Goal: Navigation & Orientation: Find specific page/section

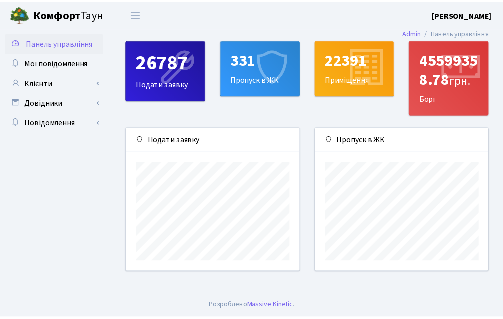
scroll to position [144, 175]
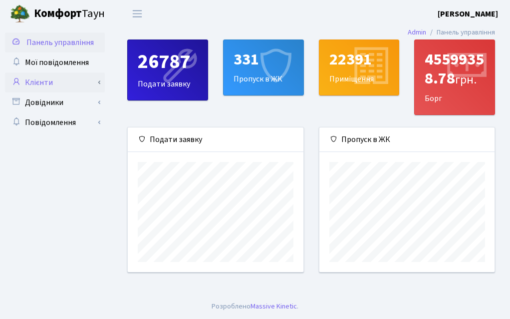
click at [63, 84] on link "Клієнти" at bounding box center [55, 82] width 100 height 20
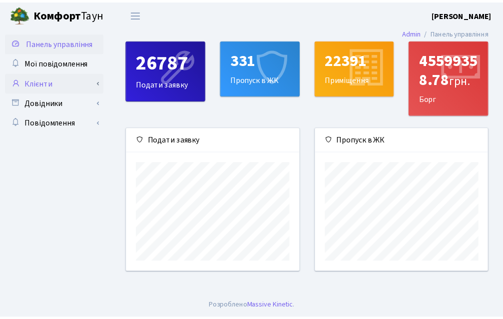
scroll to position [499364, 499337]
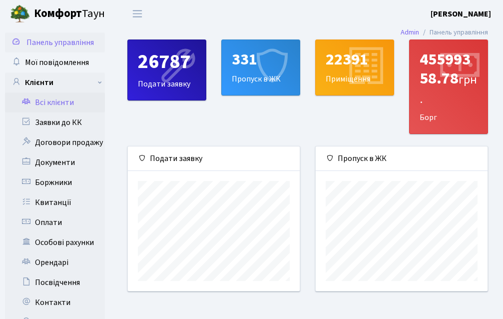
click at [63, 105] on link "Всі клієнти" at bounding box center [55, 102] width 100 height 20
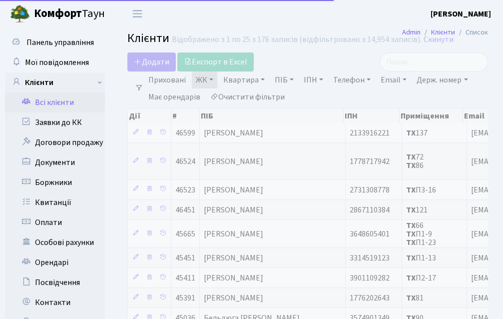
select select "25"
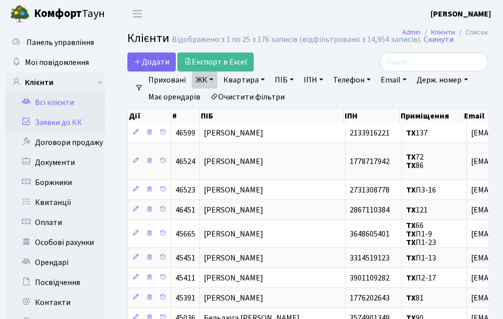
click at [69, 125] on link "Заявки до КК" at bounding box center [55, 122] width 100 height 20
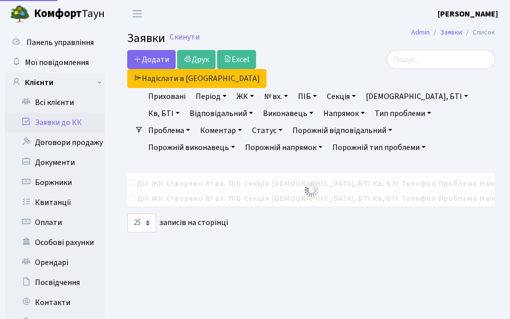
select select "25"
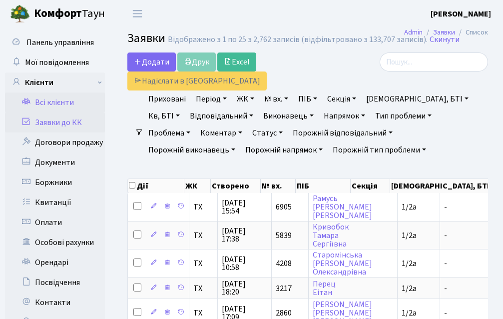
click at [49, 102] on link "Всі клієнти" at bounding box center [55, 102] width 100 height 20
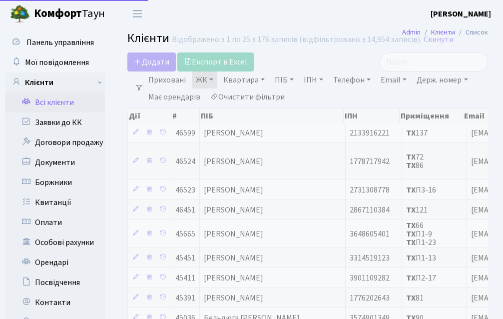
select select "25"
